Goal: Information Seeking & Learning: Learn about a topic

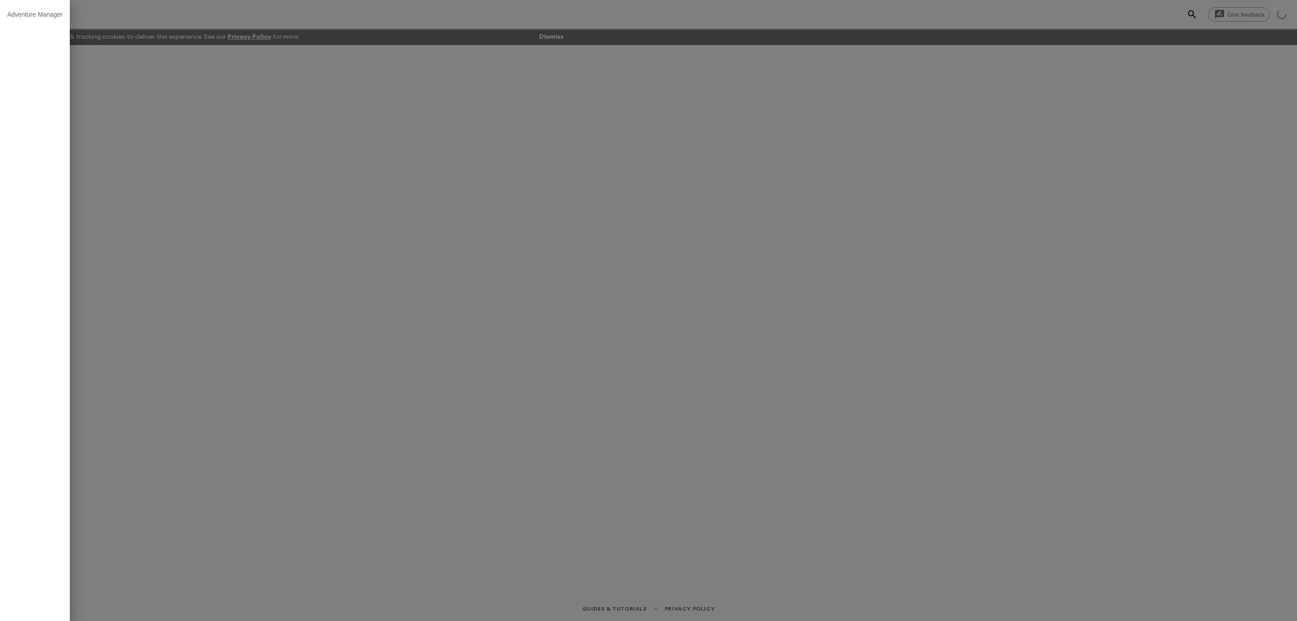
click at [236, 27] on div at bounding box center [648, 310] width 1297 height 621
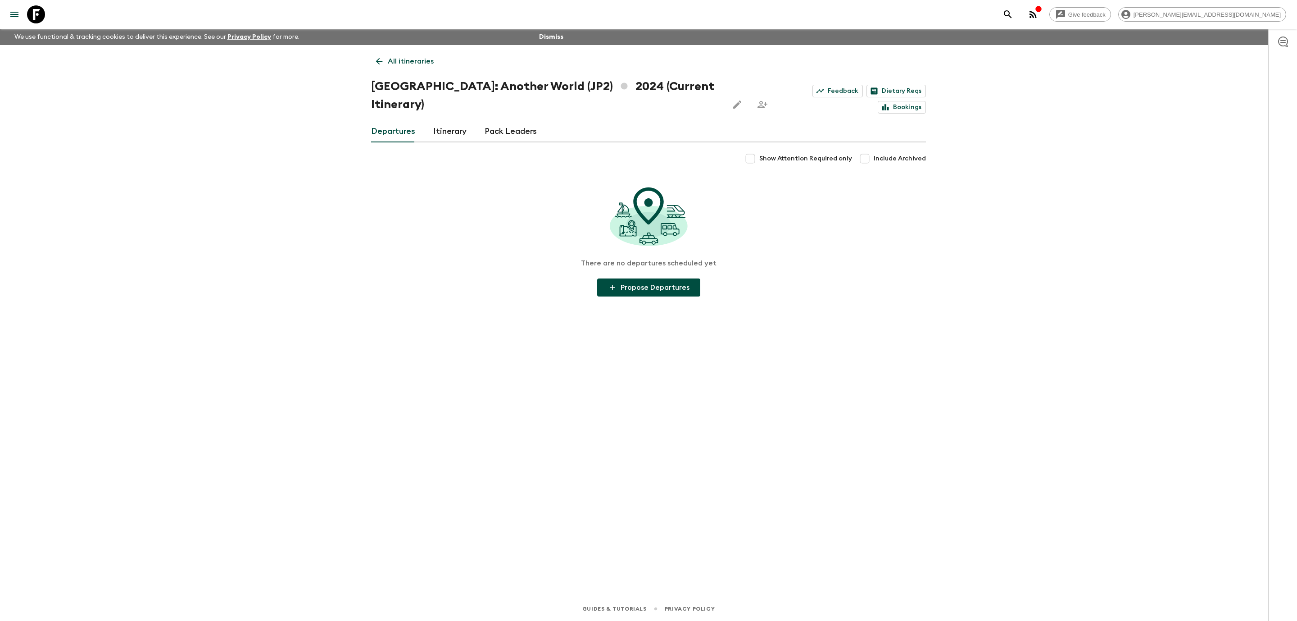
click at [30, 16] on icon at bounding box center [36, 14] width 18 height 18
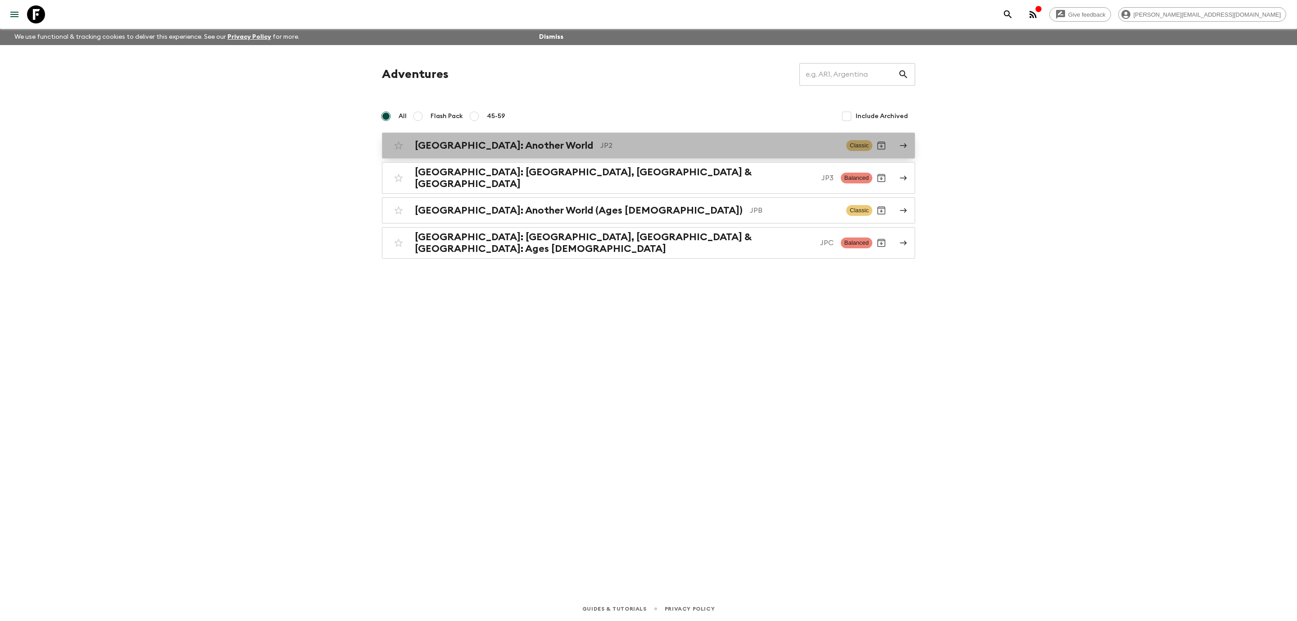
click at [600, 146] on p "JP2" at bounding box center [719, 145] width 239 height 11
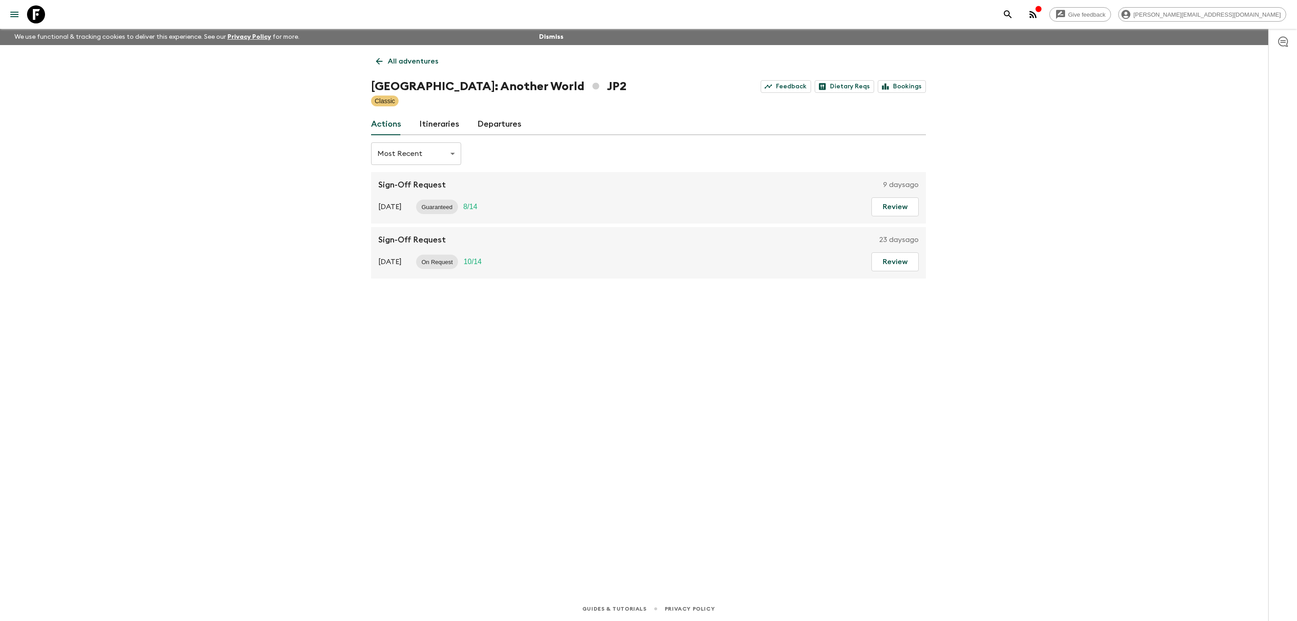
click at [432, 123] on link "Itineraries" at bounding box center [439, 125] width 40 height 22
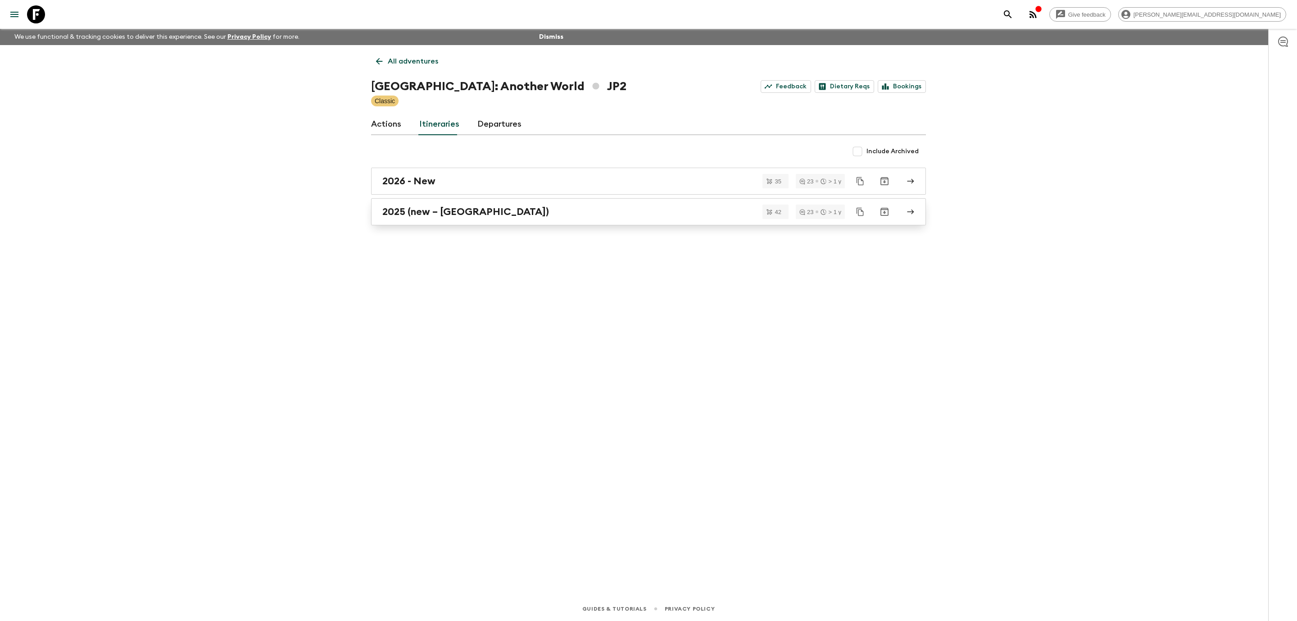
click at [466, 210] on h2 "2025 (new – [GEOGRAPHIC_DATA])" at bounding box center [465, 212] width 167 height 12
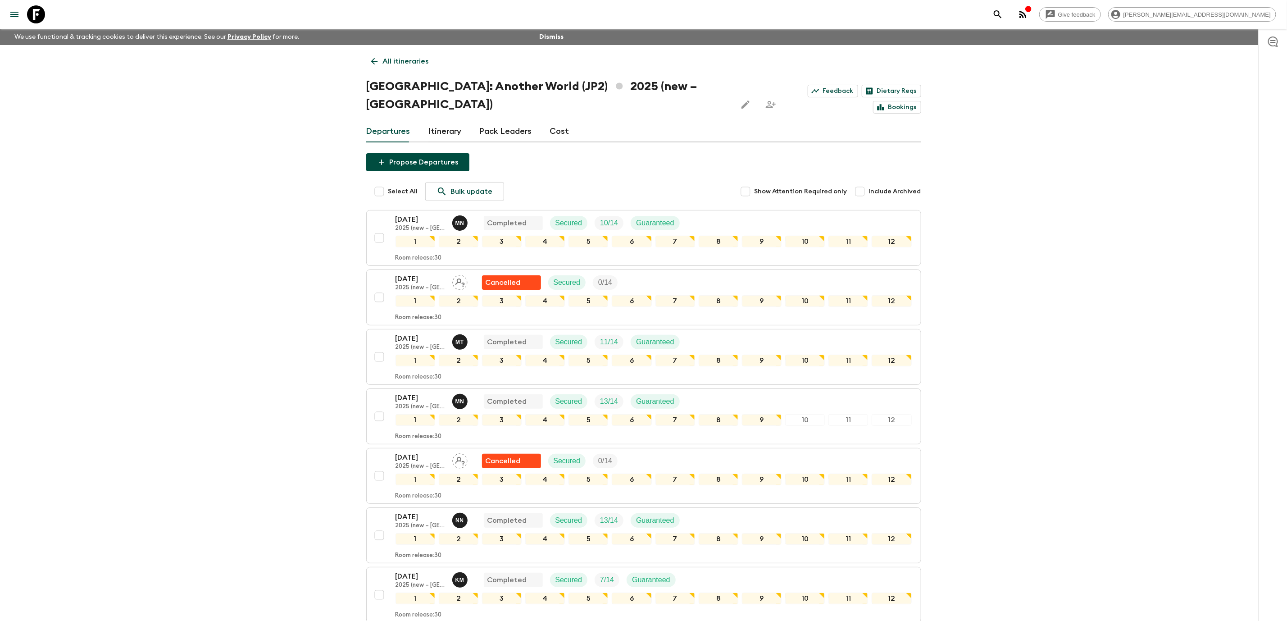
click at [557, 121] on link "Cost" at bounding box center [559, 132] width 19 height 22
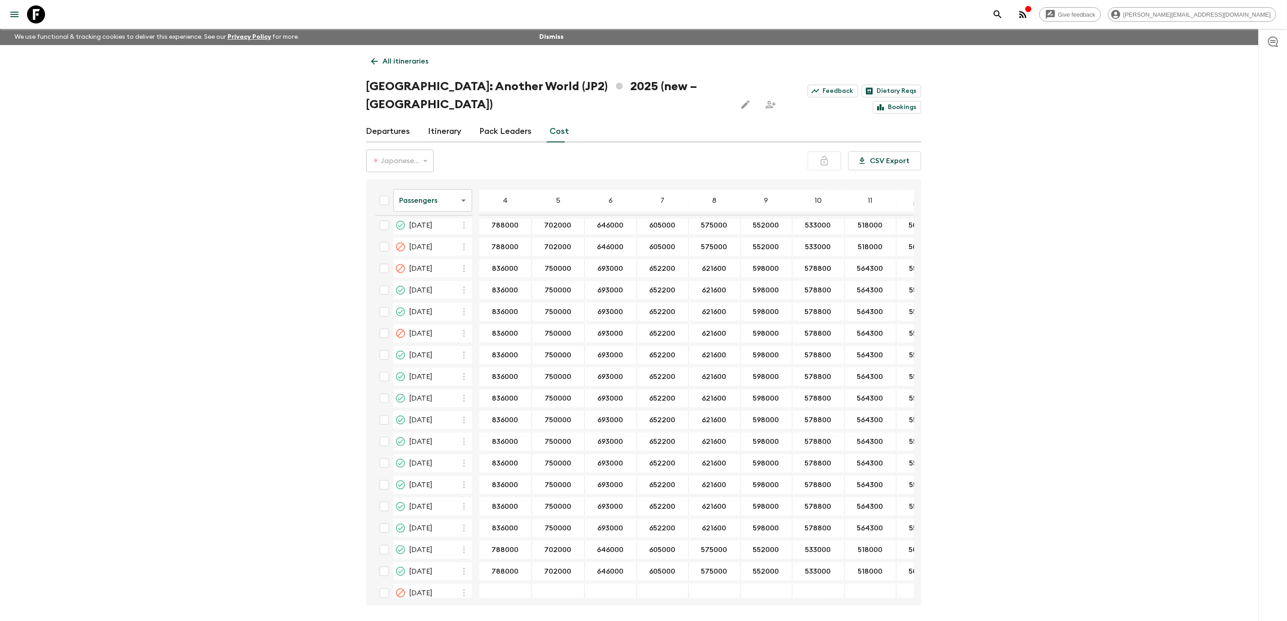
scroll to position [576, 0]
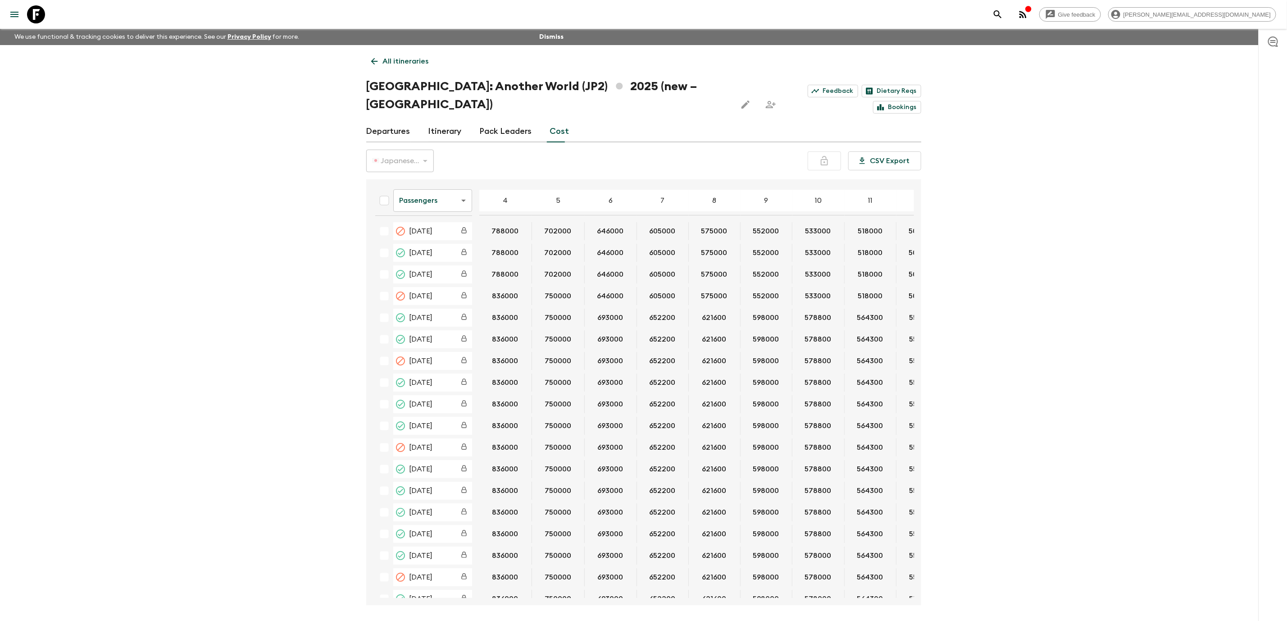
click at [442, 121] on link "Itinerary" at bounding box center [444, 132] width 33 height 22
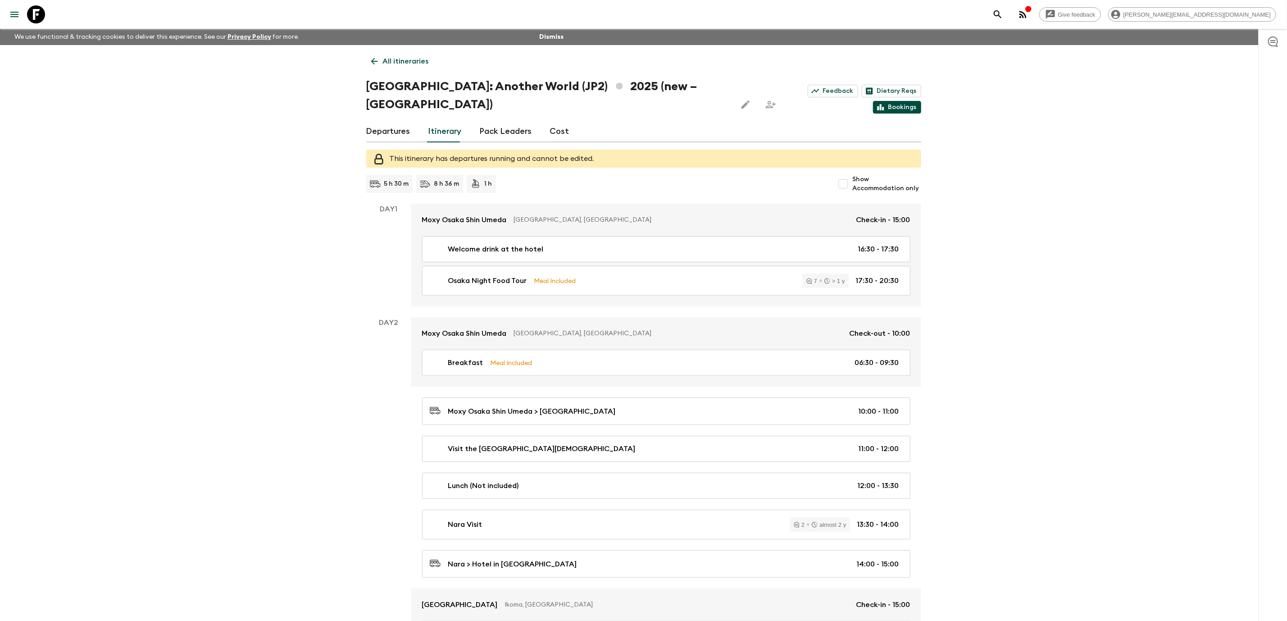
click at [921, 101] on link "Bookings" at bounding box center [897, 107] width 48 height 13
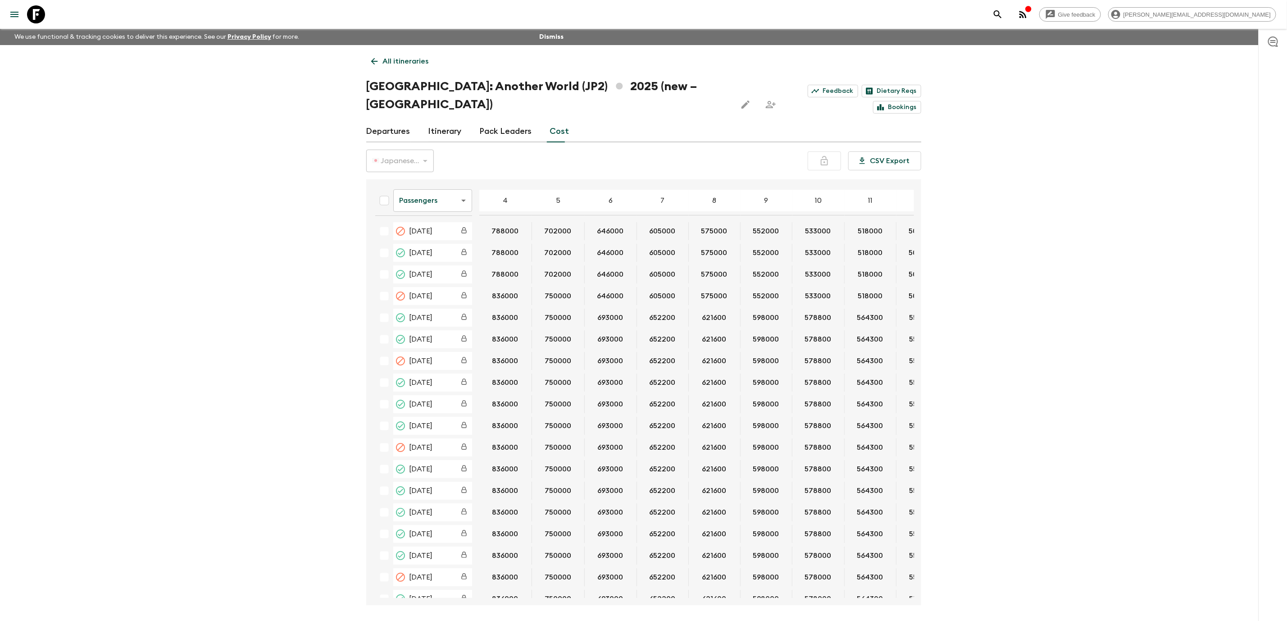
click at [377, 64] on icon at bounding box center [374, 61] width 10 height 10
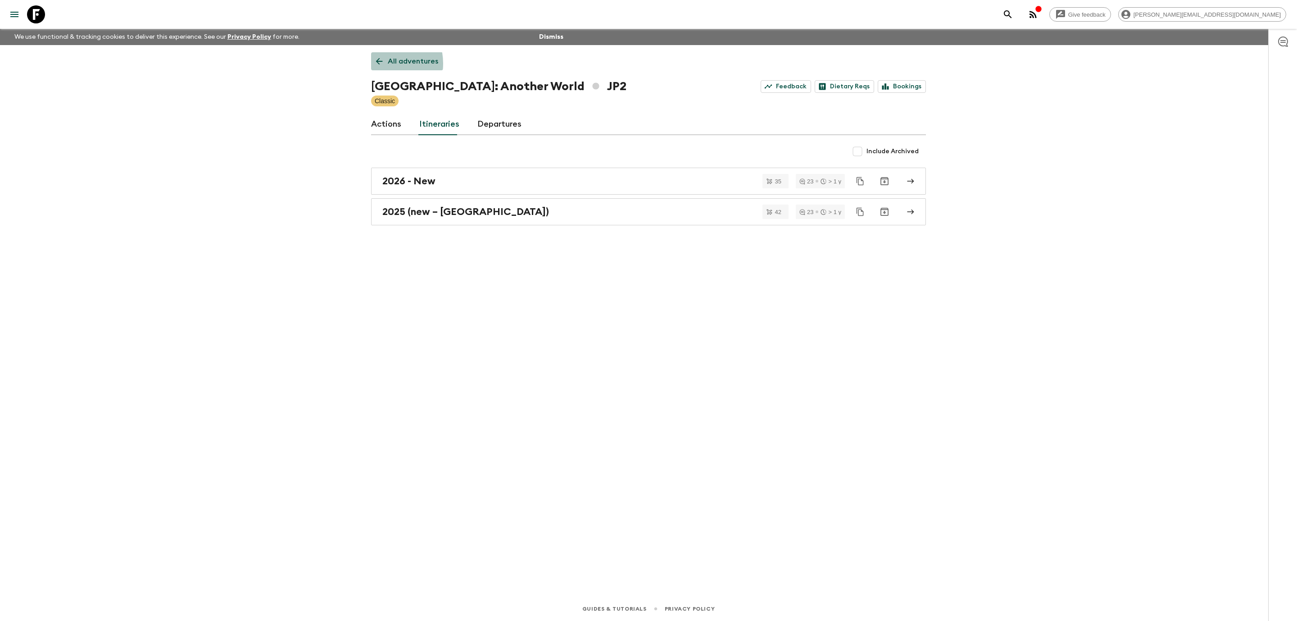
click at [377, 64] on icon at bounding box center [379, 61] width 10 height 10
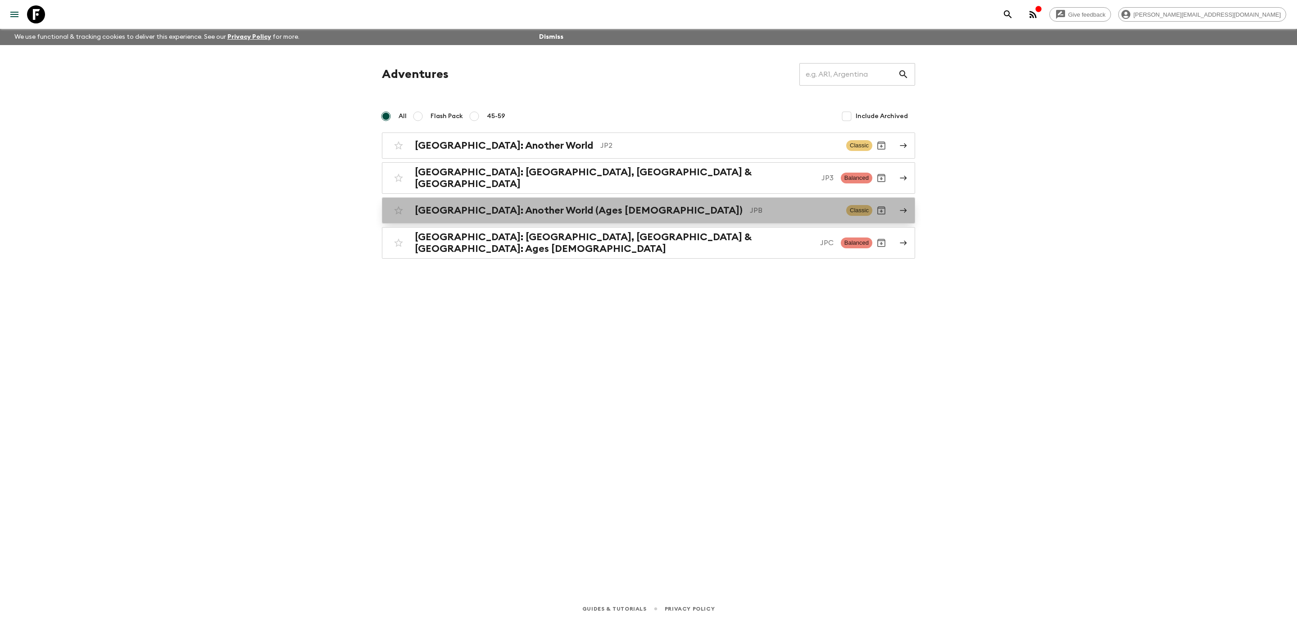
click at [492, 207] on h2 "[GEOGRAPHIC_DATA]: Another World (Ages [DEMOGRAPHIC_DATA])" at bounding box center [579, 211] width 328 height 12
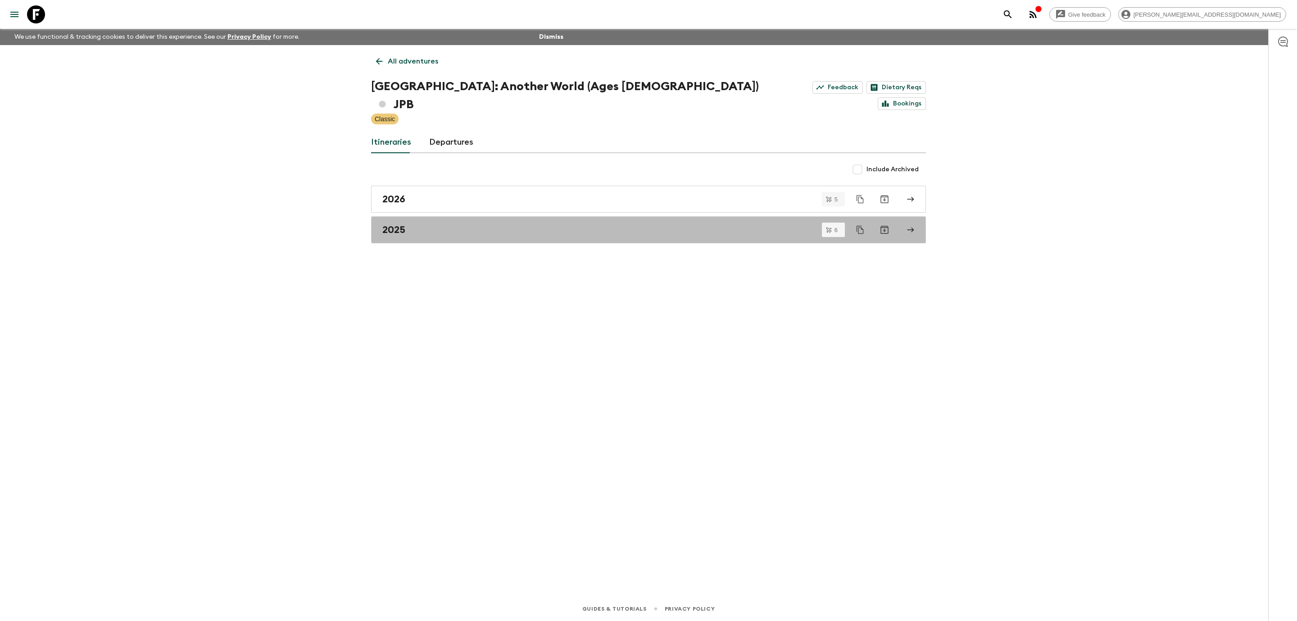
click at [492, 224] on div "2025" at bounding box center [639, 230] width 515 height 12
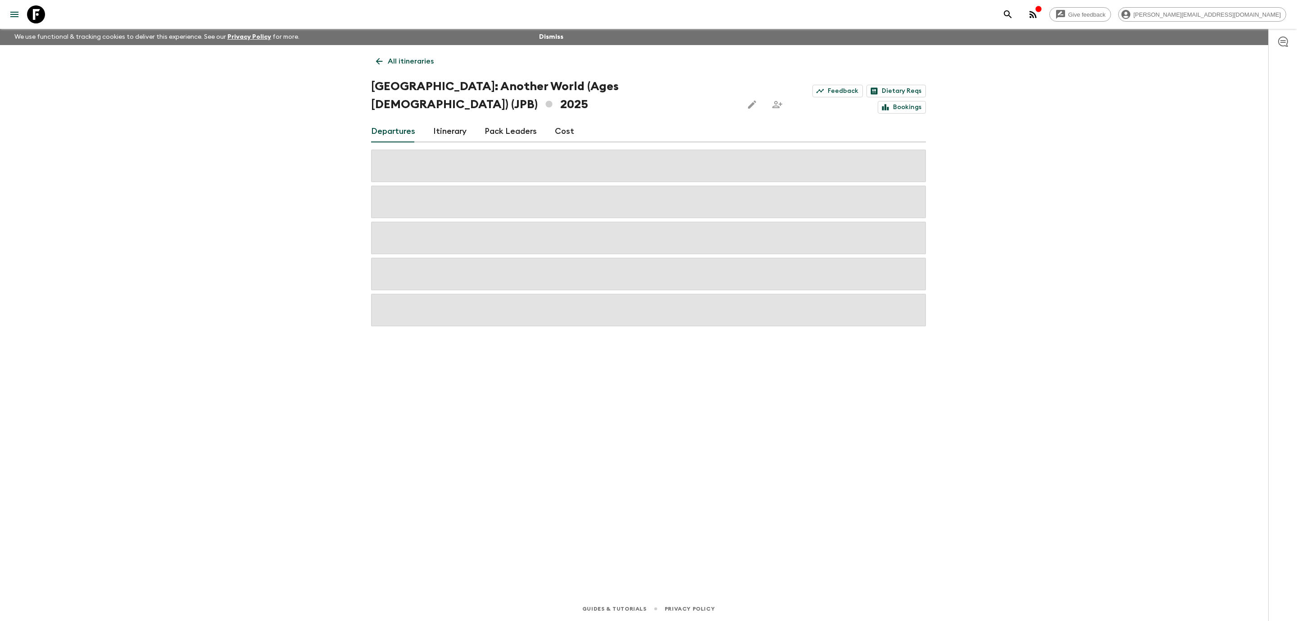
click at [562, 121] on link "Cost" at bounding box center [564, 132] width 19 height 22
